Goal: Transaction & Acquisition: Purchase product/service

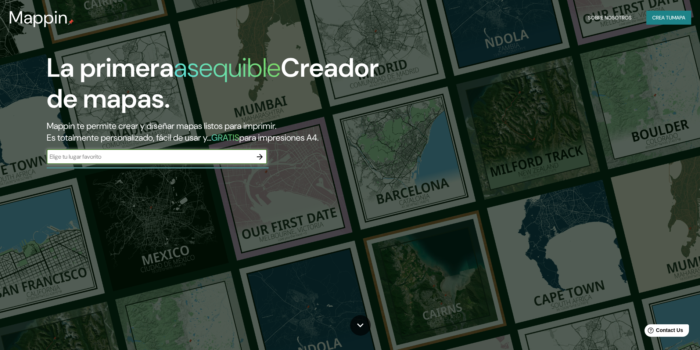
click at [174, 161] on input "text" at bounding box center [150, 157] width 206 height 8
type input "liniers"
click at [202, 172] on div "La primera asequible Creador de mapas. Mappin te permite crear y diseñar mapas …" at bounding box center [222, 112] width 420 height 119
click at [192, 161] on input "liniers" at bounding box center [150, 157] width 206 height 8
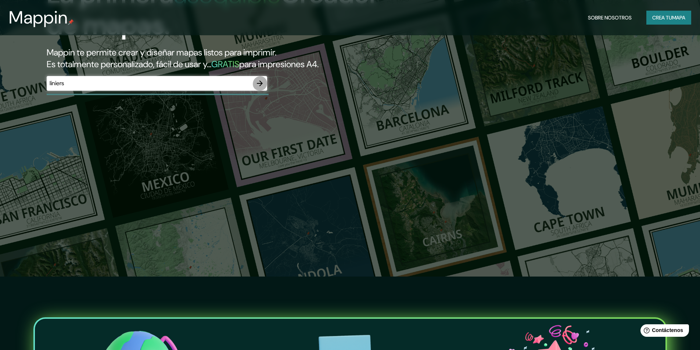
click at [262, 88] on icon "button" at bounding box center [259, 83] width 9 height 9
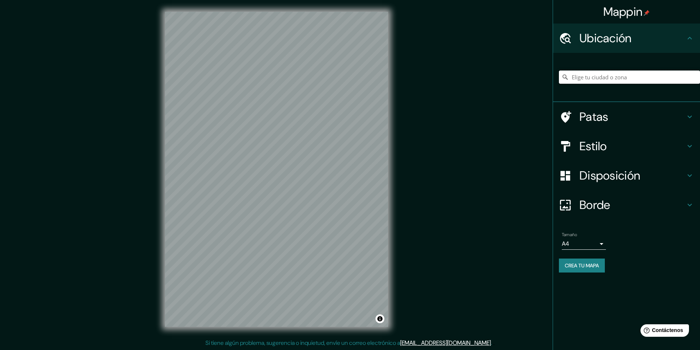
click at [600, 76] on input "Elige tu ciudad o zona" at bounding box center [629, 77] width 141 height 13
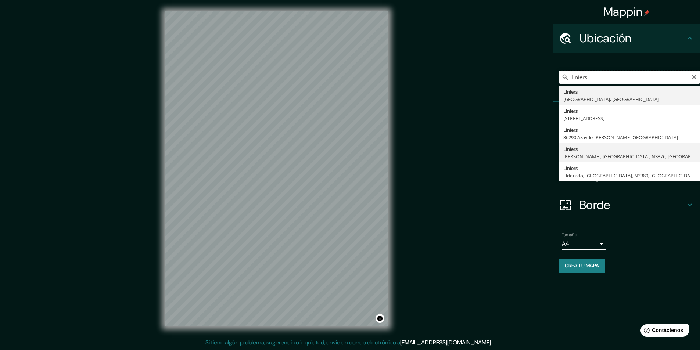
scroll to position [4, 0]
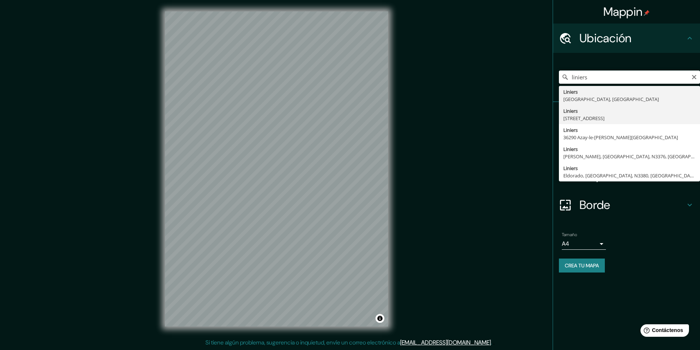
type input "[STREET_ADDRESS]"
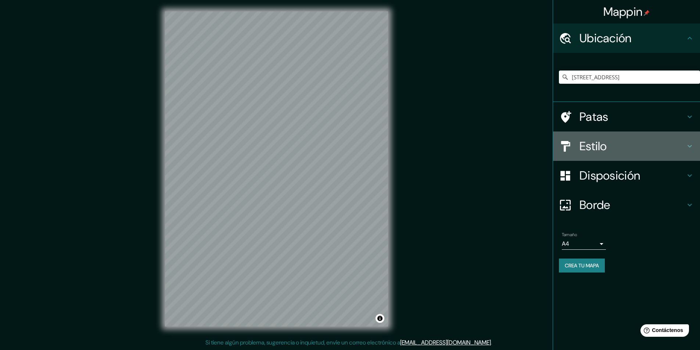
click at [582, 154] on font "Estilo" at bounding box center [594, 146] width 28 height 15
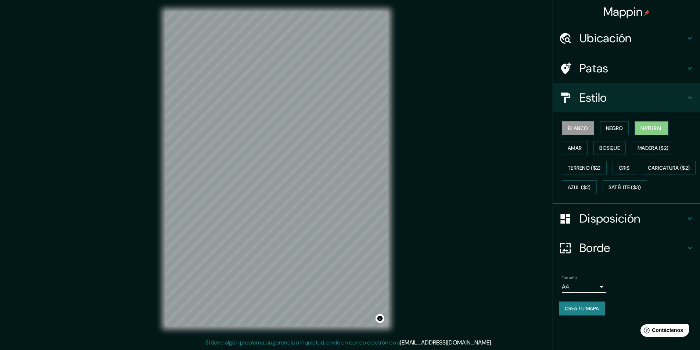
click at [651, 135] on button "Natural" at bounding box center [652, 128] width 34 height 14
click at [606, 132] on font "Negro" at bounding box center [614, 128] width 17 height 7
click at [578, 151] on font "Amar" at bounding box center [575, 148] width 14 height 7
click at [580, 172] on div "Blanco Negro Natural Amar Bosque Madera ($2) Terreno ($2) Gris Caricatura ($2) …" at bounding box center [629, 157] width 141 height 79
click at [620, 171] on font "Gris" at bounding box center [624, 168] width 11 height 7
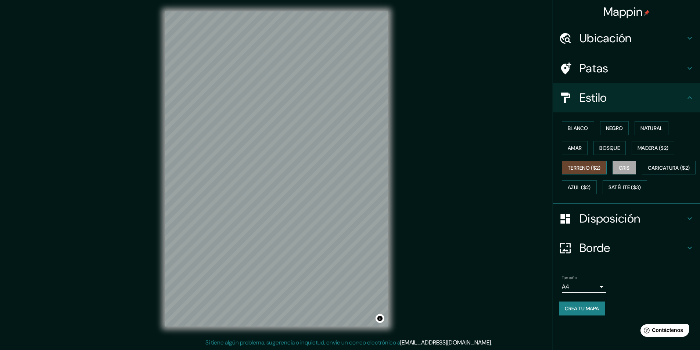
click at [594, 175] on button "Terreno ($2)" at bounding box center [584, 168] width 45 height 14
click at [609, 191] on font "Satélite ($3)" at bounding box center [625, 188] width 33 height 7
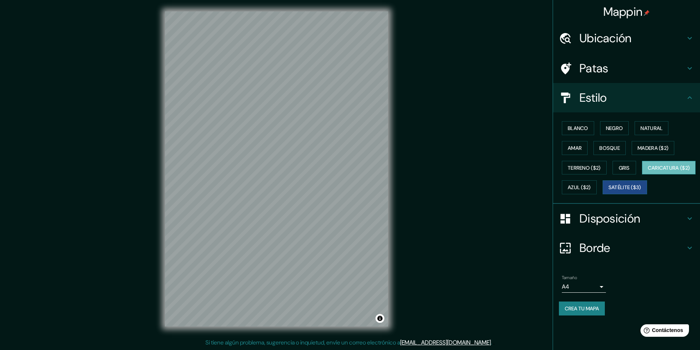
click at [648, 171] on font "Caricatura ($2)" at bounding box center [669, 168] width 42 height 7
click at [591, 191] on font "Azul ($2)" at bounding box center [579, 188] width 23 height 7
click at [648, 171] on font "Caricatura ($2)" at bounding box center [669, 168] width 42 height 7
click at [600, 226] on font "Disposición" at bounding box center [610, 218] width 61 height 15
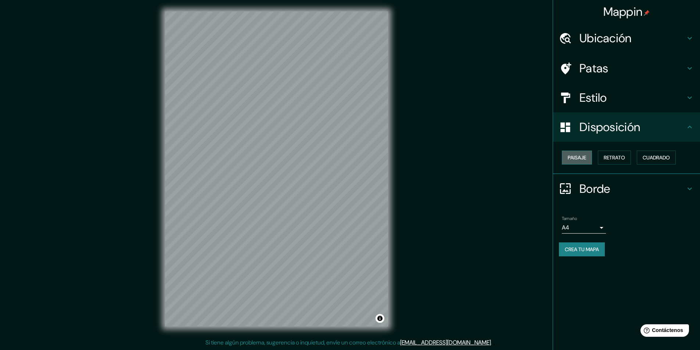
click at [586, 161] on font "Paisaje" at bounding box center [577, 157] width 18 height 7
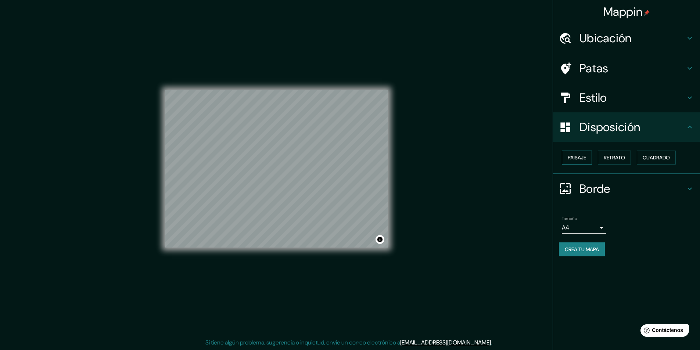
click at [586, 161] on font "Paisaje" at bounding box center [577, 157] width 18 height 7
click at [610, 161] on font "Retrato" at bounding box center [614, 157] width 21 height 7
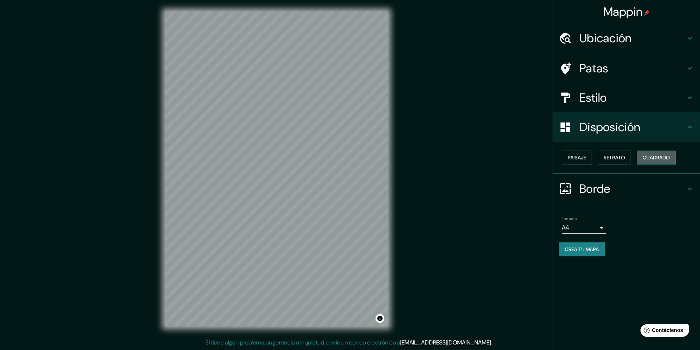
click at [649, 165] on button "Cuadrado" at bounding box center [656, 158] width 39 height 14
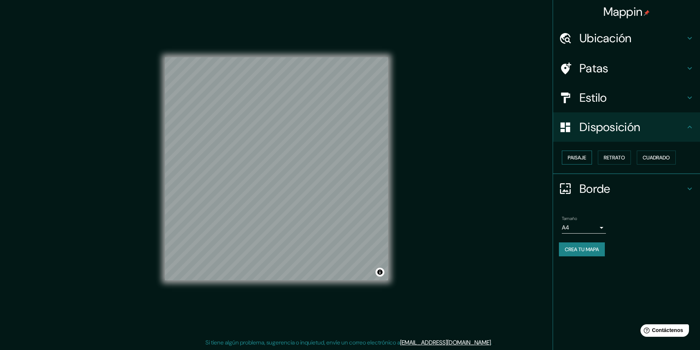
click at [578, 161] on font "Paisaje" at bounding box center [577, 157] width 18 height 7
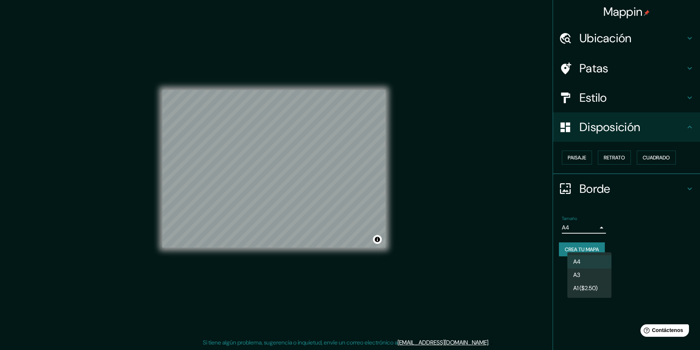
click at [590, 244] on body "Mappin Ubicación [STREET_ADDRESS] Patas Estilo Disposición Paisaje Retrato Cuad…" at bounding box center [350, 175] width 700 height 350
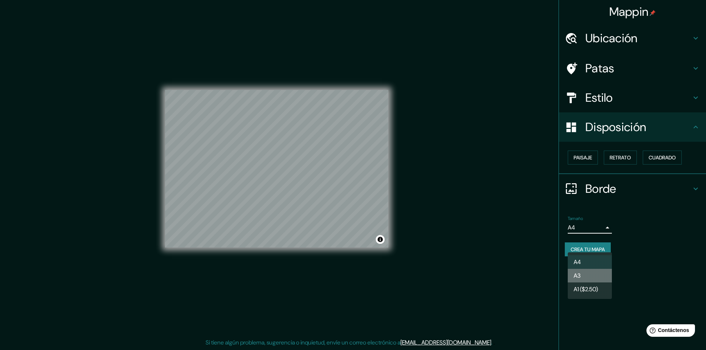
click at [593, 274] on li "A3" at bounding box center [590, 276] width 44 height 14
type input "a4"
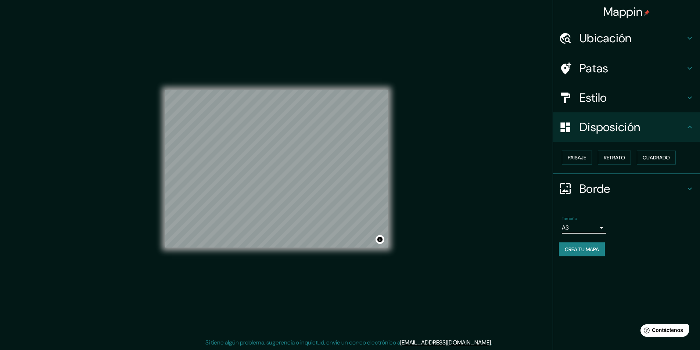
click at [575, 104] on div at bounding box center [569, 98] width 21 height 13
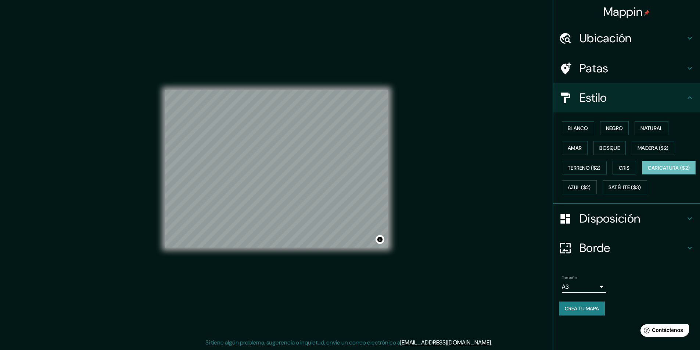
click at [601, 72] on font "Patas" at bounding box center [594, 68] width 29 height 15
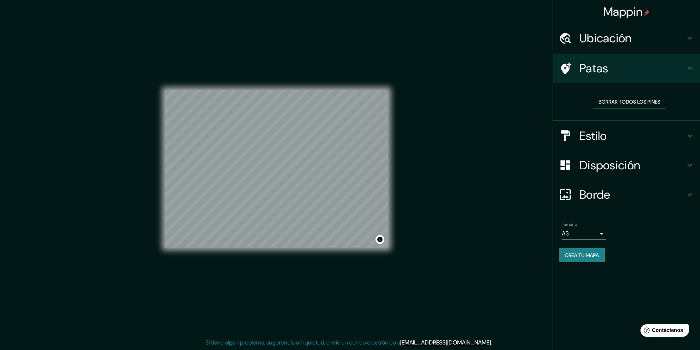
click at [611, 43] on font "Ubicación" at bounding box center [606, 38] width 52 height 15
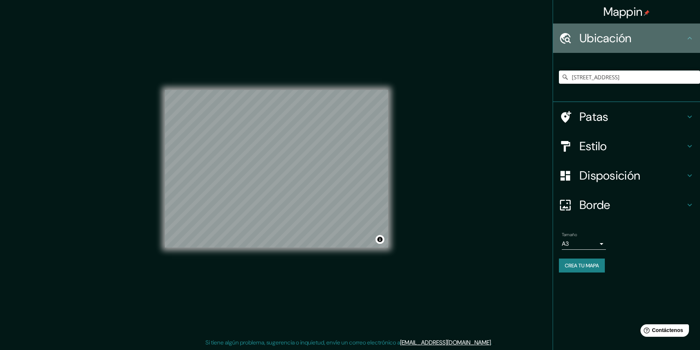
click at [607, 42] on font "Ubicación" at bounding box center [606, 38] width 52 height 15
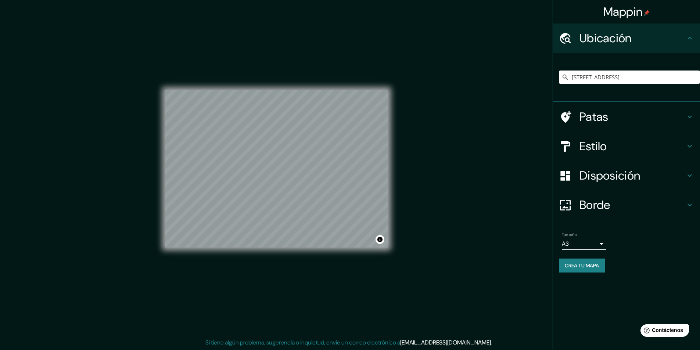
click at [588, 271] on font "Crea tu mapa" at bounding box center [582, 266] width 34 height 10
click at [574, 269] on font "Crea tu mapa" at bounding box center [582, 265] width 34 height 7
click at [378, 238] on button "Activar o desactivar atribución" at bounding box center [380, 239] width 9 height 9
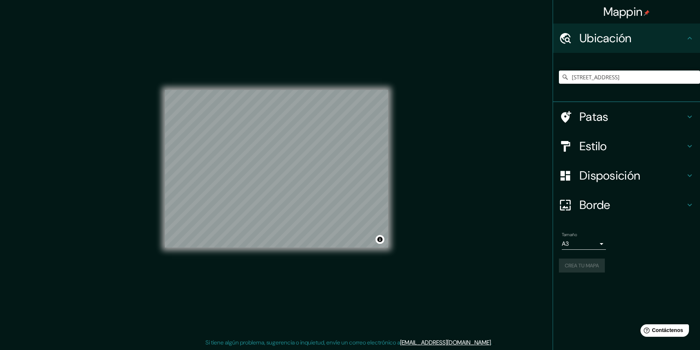
click at [473, 210] on div "Mappin Ubicación [STREET_ADDRESS] Patas Estilo Disposición Borde Elige un borde…" at bounding box center [350, 175] width 700 height 351
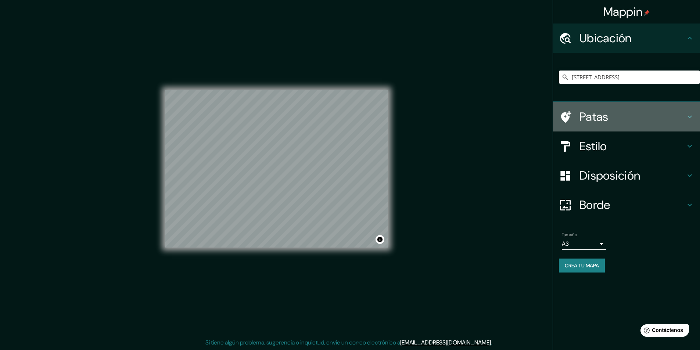
click at [596, 122] on font "Patas" at bounding box center [594, 116] width 29 height 15
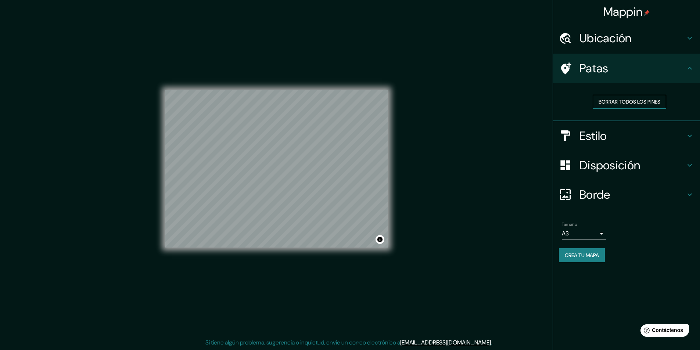
click at [622, 104] on font "Borrar todos los pines" at bounding box center [630, 102] width 62 height 10
click at [613, 105] on font "Borrar todos los pines" at bounding box center [630, 102] width 62 height 7
click at [599, 143] on font "Estilo" at bounding box center [594, 135] width 28 height 15
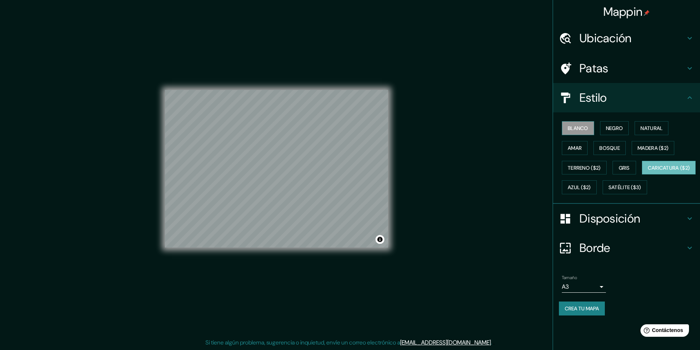
click at [576, 132] on font "Blanco" at bounding box center [578, 128] width 21 height 7
click at [606, 132] on font "Negro" at bounding box center [614, 128] width 17 height 7
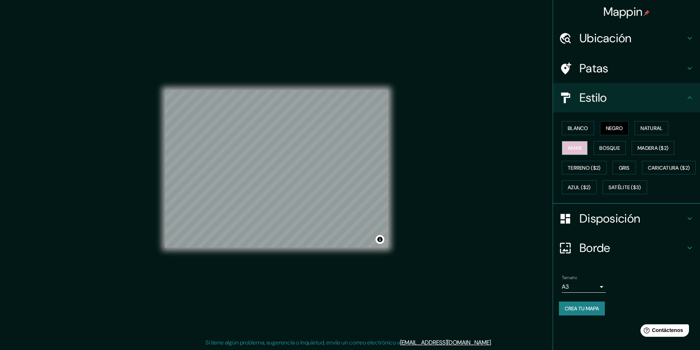
click at [577, 153] on font "Amar" at bounding box center [575, 148] width 14 height 10
click at [600, 151] on font "Bosque" at bounding box center [610, 148] width 21 height 7
click at [580, 132] on font "Blanco" at bounding box center [578, 128] width 21 height 7
click at [654, 132] on font "Natural" at bounding box center [652, 128] width 22 height 7
click at [600, 135] on button "Negro" at bounding box center [614, 128] width 29 height 14
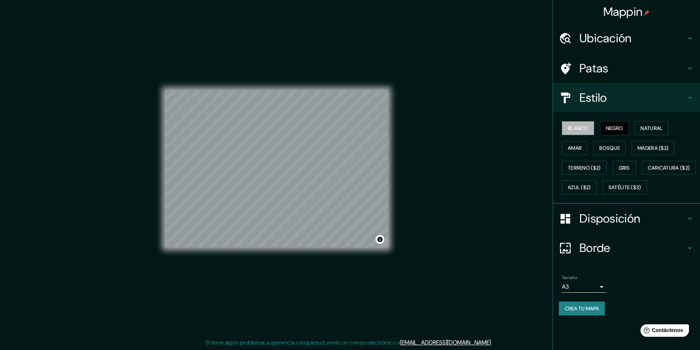
click at [580, 132] on font "Blanco" at bounding box center [578, 128] width 21 height 7
click at [627, 167] on font "Gris" at bounding box center [624, 168] width 11 height 10
click at [582, 125] on font "Blanco" at bounding box center [578, 129] width 21 height 10
